Goal: Transaction & Acquisition: Purchase product/service

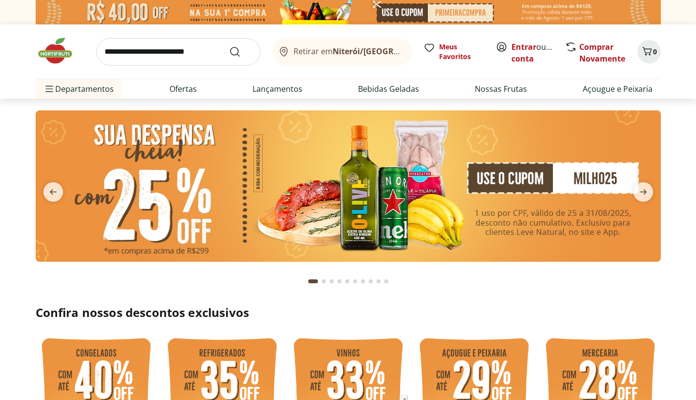
click at [553, 282] on section at bounding box center [349, 201] width 626 height 183
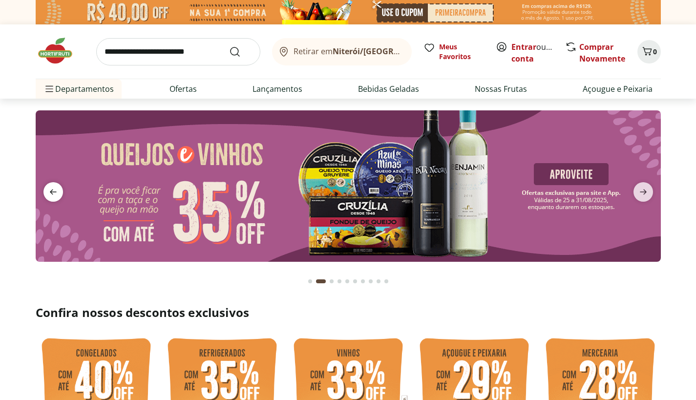
click at [53, 186] on icon "previous" at bounding box center [53, 192] width 12 height 12
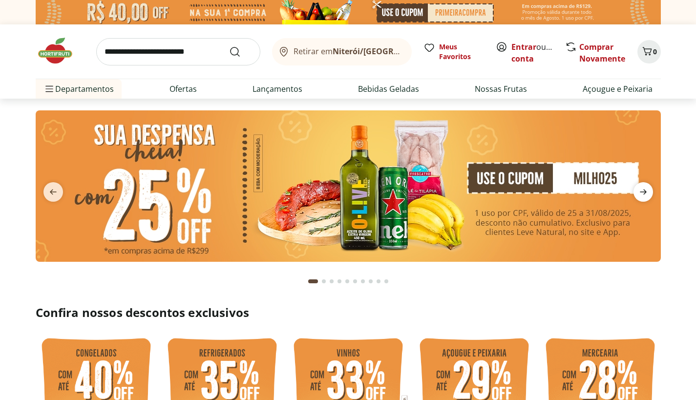
click at [646, 192] on icon "next" at bounding box center [643, 192] width 7 height 5
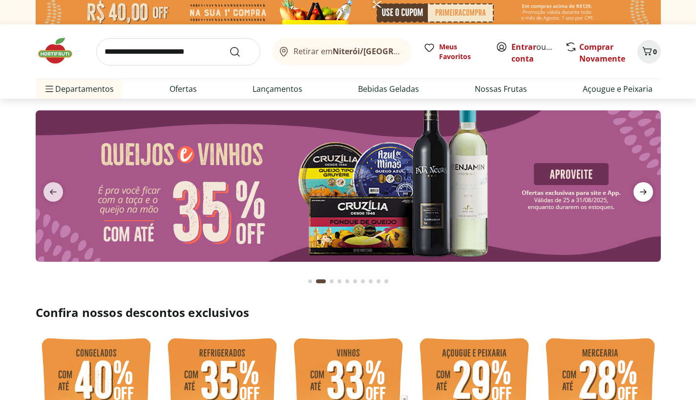
click at [646, 192] on icon "next" at bounding box center [643, 192] width 7 height 5
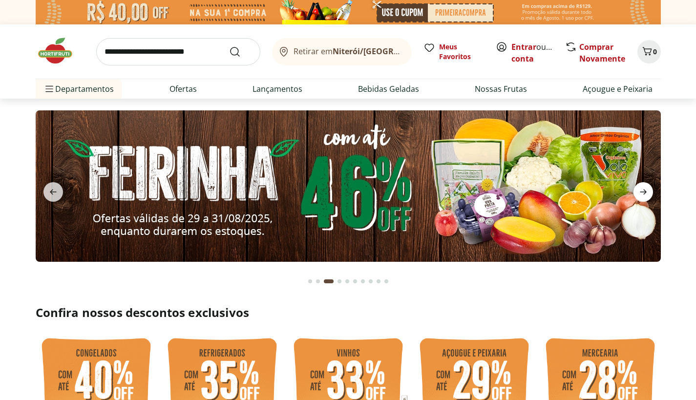
click at [646, 192] on icon "next" at bounding box center [643, 192] width 7 height 5
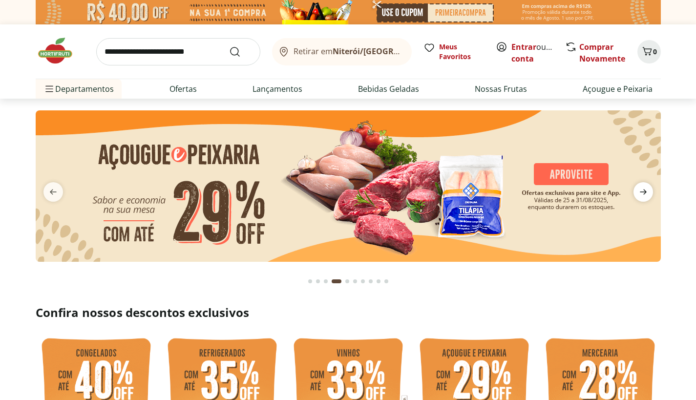
click at [646, 192] on icon "next" at bounding box center [643, 192] width 7 height 5
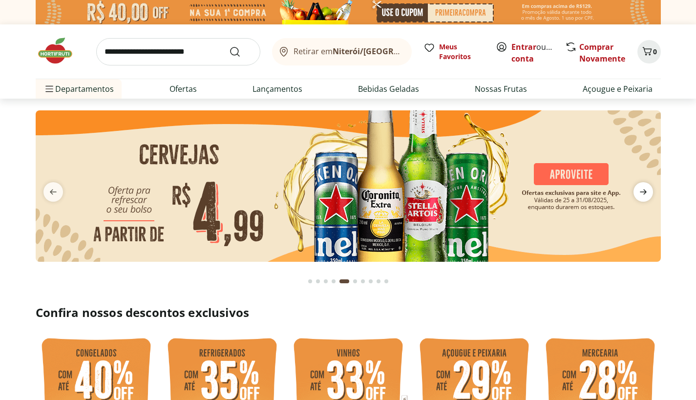
click at [646, 192] on icon "next" at bounding box center [643, 192] width 7 height 5
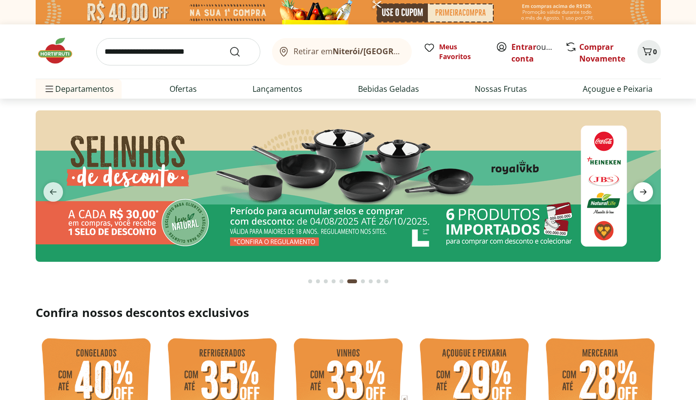
click at [646, 192] on icon "next" at bounding box center [643, 192] width 7 height 5
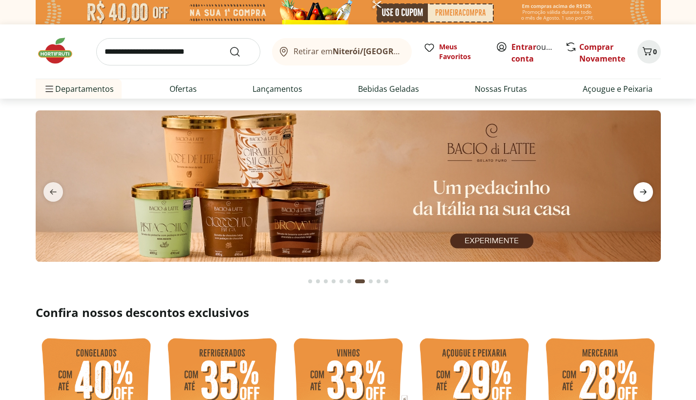
click at [646, 192] on icon "next" at bounding box center [643, 192] width 7 height 5
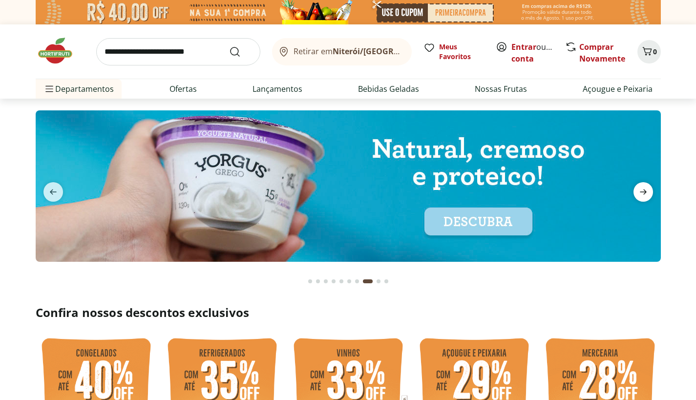
click at [646, 192] on icon "next" at bounding box center [643, 192] width 7 height 5
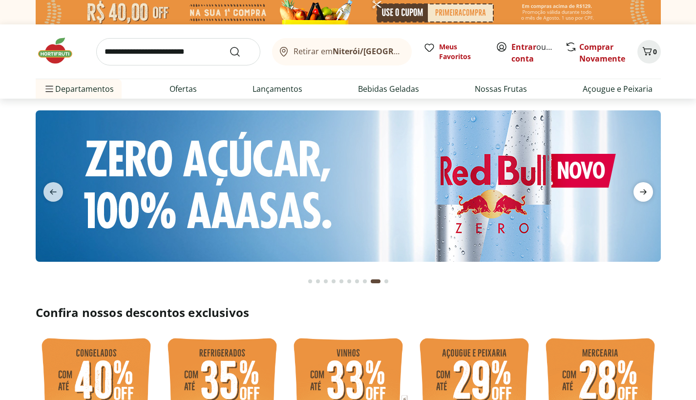
click at [646, 192] on icon "next" at bounding box center [643, 192] width 7 height 5
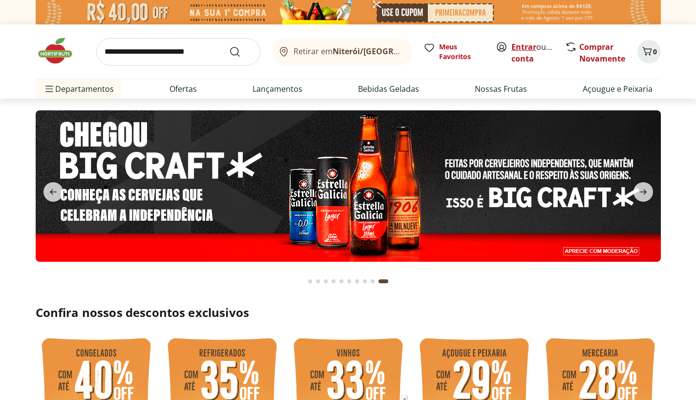
click at [530, 45] on link "Entrar" at bounding box center [524, 47] width 25 height 11
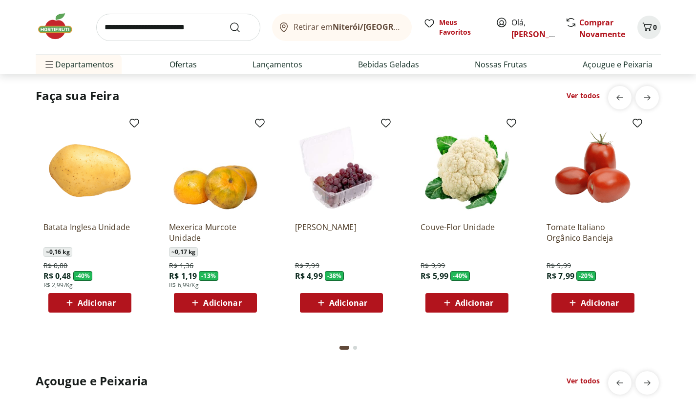
scroll to position [771, 0]
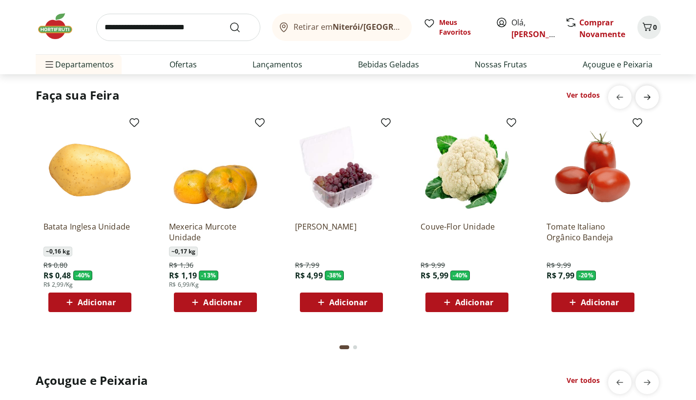
click at [648, 97] on icon "next" at bounding box center [647, 96] width 7 height 5
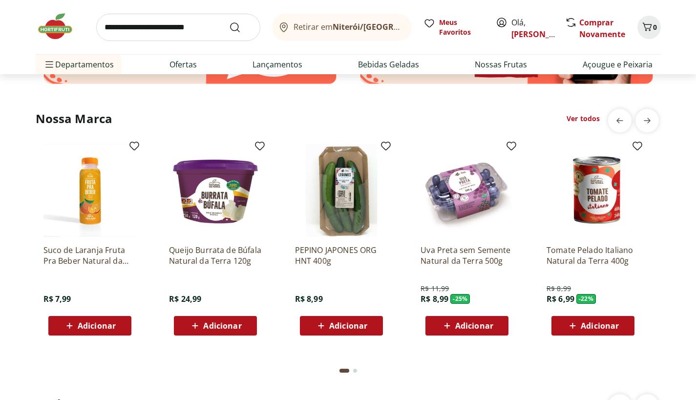
scroll to position [1731, 0]
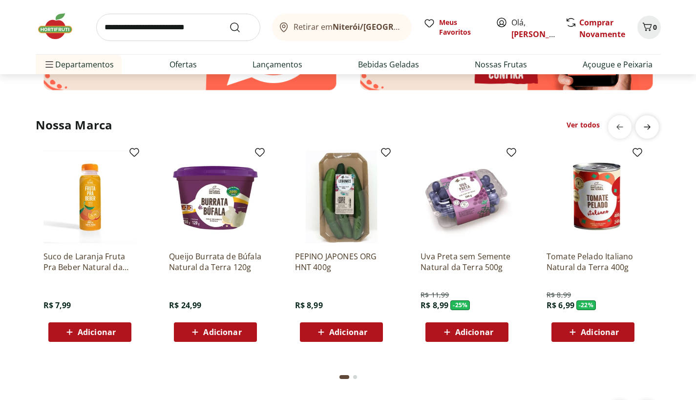
click at [648, 128] on icon "next" at bounding box center [648, 127] width 12 height 12
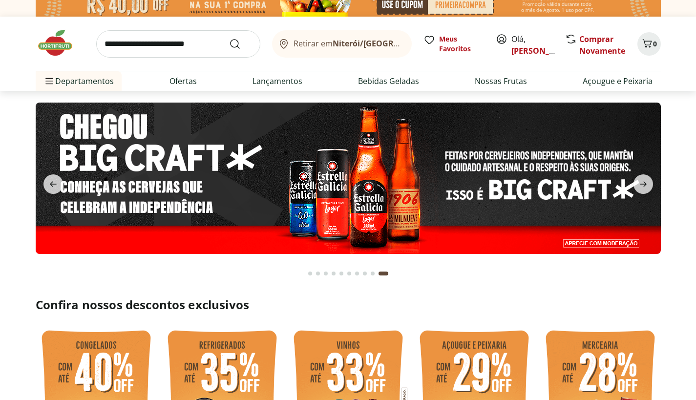
scroll to position [0, 0]
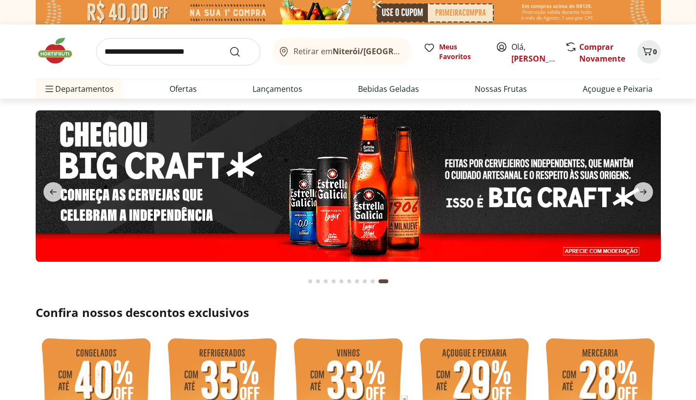
click at [150, 40] on input "search" at bounding box center [178, 51] width 164 height 27
type input "*"
type input "**********"
click at [229, 46] on button "Submit Search" at bounding box center [240, 52] width 23 height 12
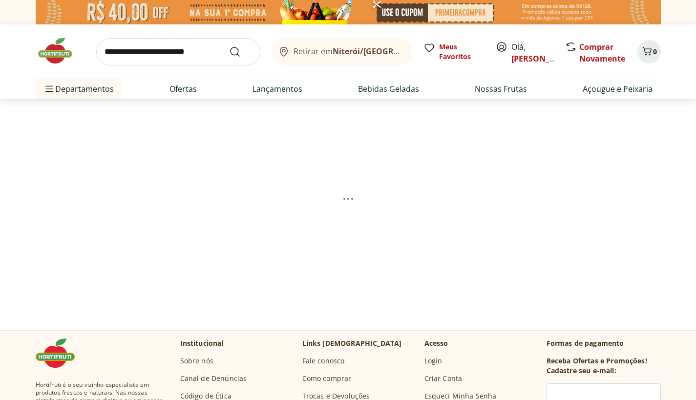
select select "**********"
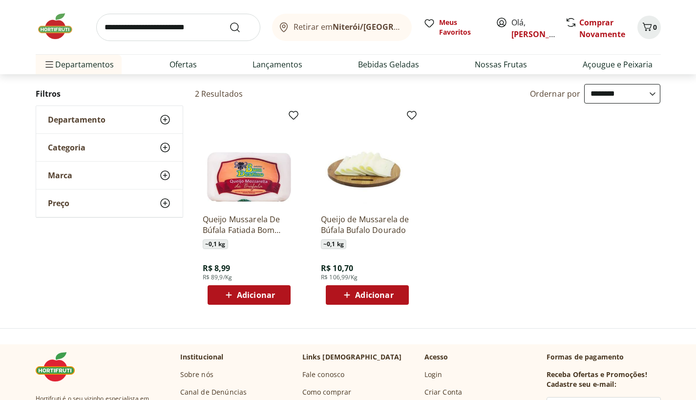
scroll to position [115, 0]
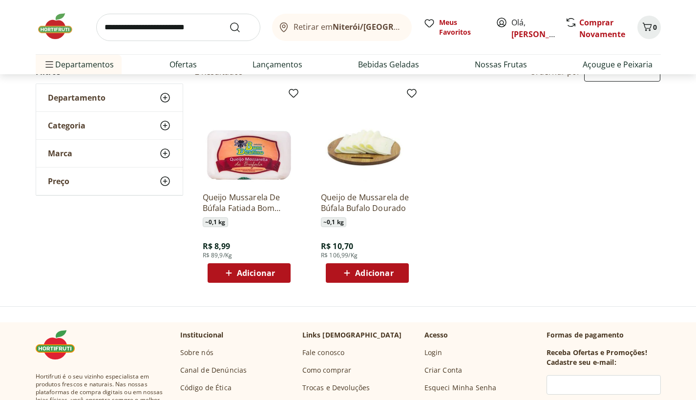
click at [234, 271] on icon at bounding box center [229, 273] width 12 height 12
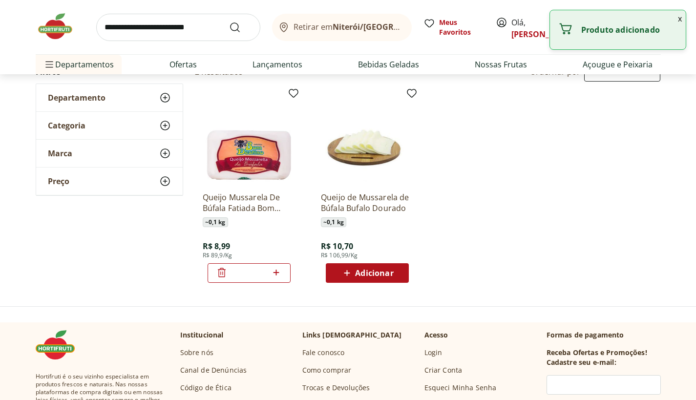
click at [218, 273] on icon at bounding box center [222, 273] width 12 height 12
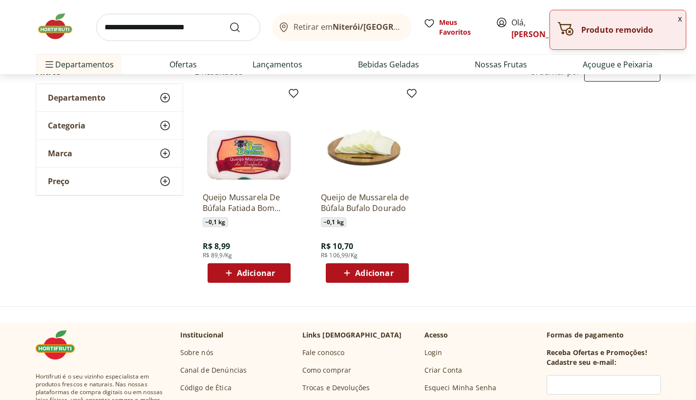
click at [206, 192] on p "Queijo Mussarela De Búfala Fatiada Bom Destino" at bounding box center [249, 203] width 93 height 22
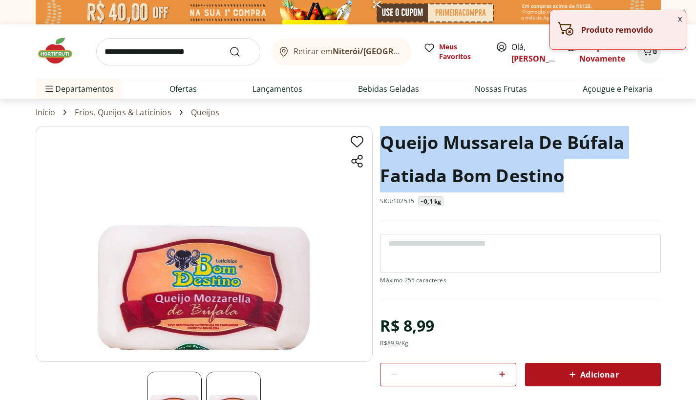
drag, startPoint x: 384, startPoint y: 138, endPoint x: 617, endPoint y: 188, distance: 238.4
click at [617, 189] on h1 "Queijo Mussarela De Búfala Fatiada Bom Destino" at bounding box center [520, 159] width 281 height 66
copy h1 "Queijo Mussarela De Búfala Fatiada Bom Destino"
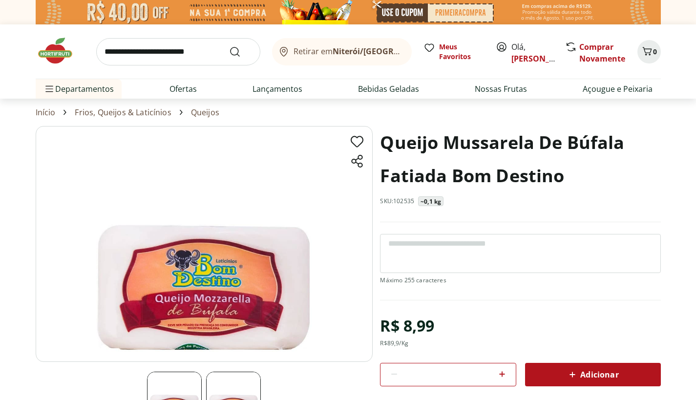
click at [68, 47] on img at bounding box center [60, 50] width 49 height 29
